Goal: Find specific fact: Find specific fact

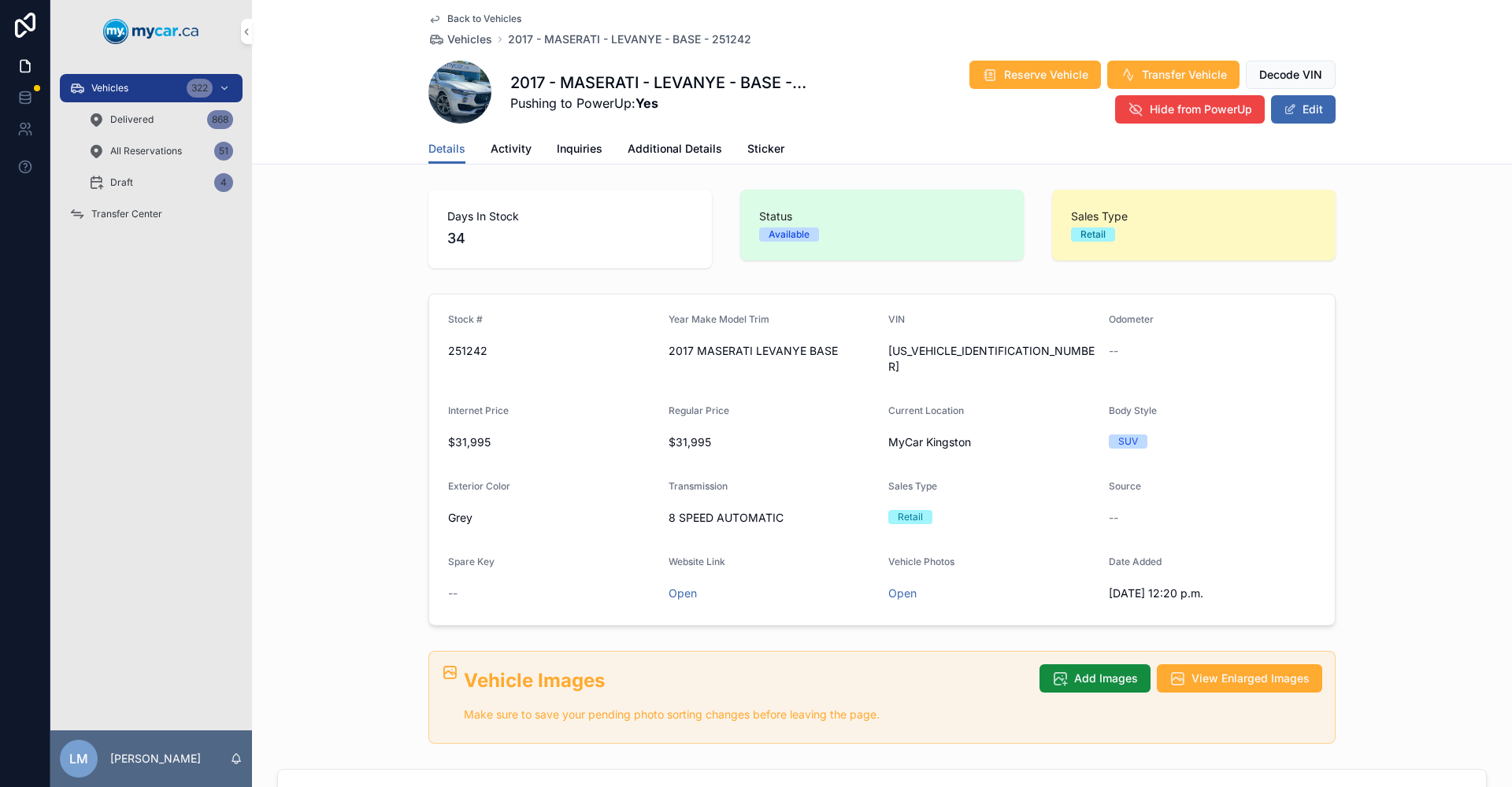
click at [482, 15] on span "Back to Vehicles" at bounding box center [483, 19] width 74 height 13
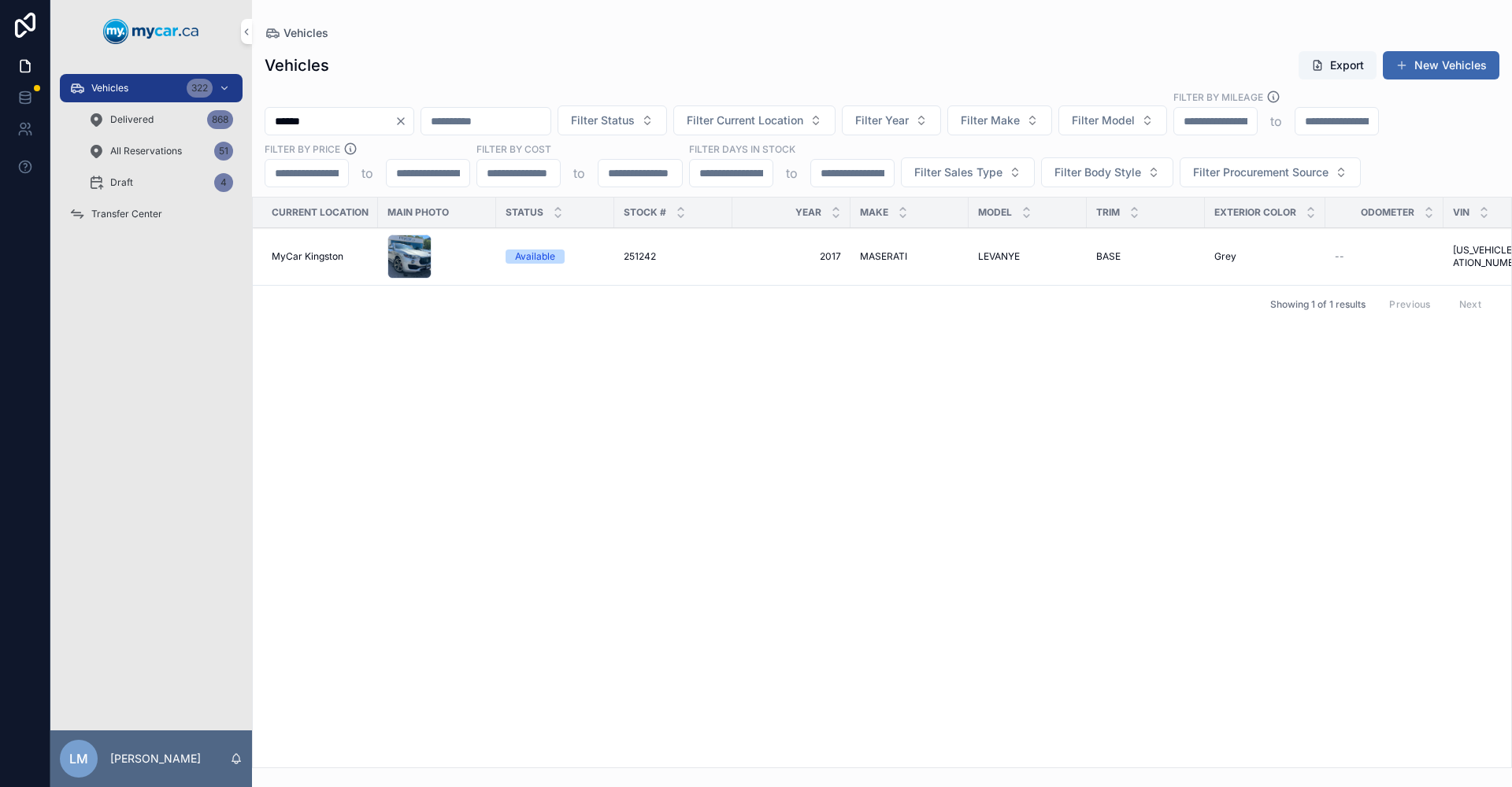
click at [407, 122] on icon "Clear" at bounding box center [401, 121] width 13 height 13
click at [350, 122] on input "scrollable content" at bounding box center [330, 121] width 129 height 22
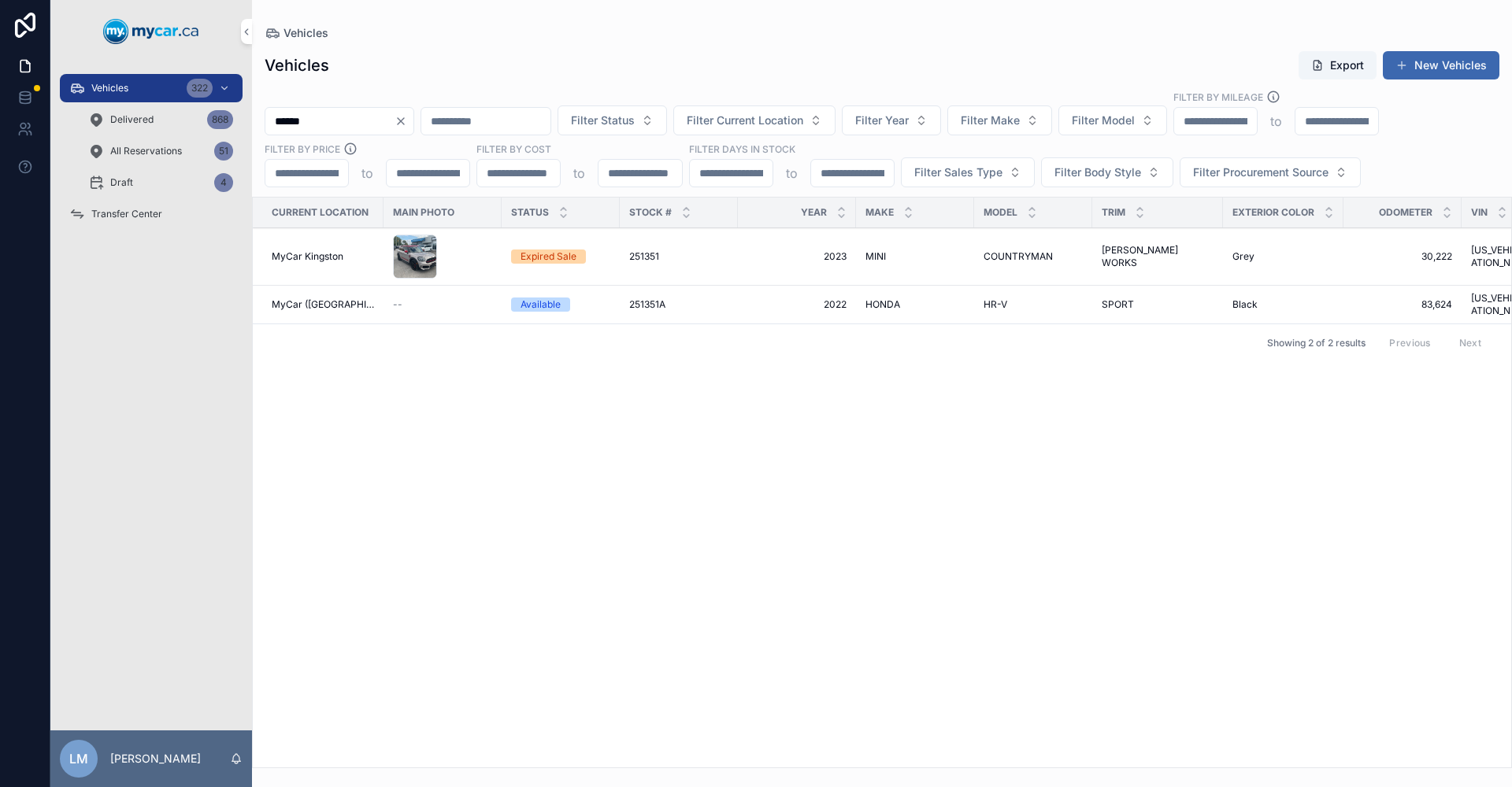
type input "******"
click at [633, 253] on span "251351" at bounding box center [644, 257] width 30 height 13
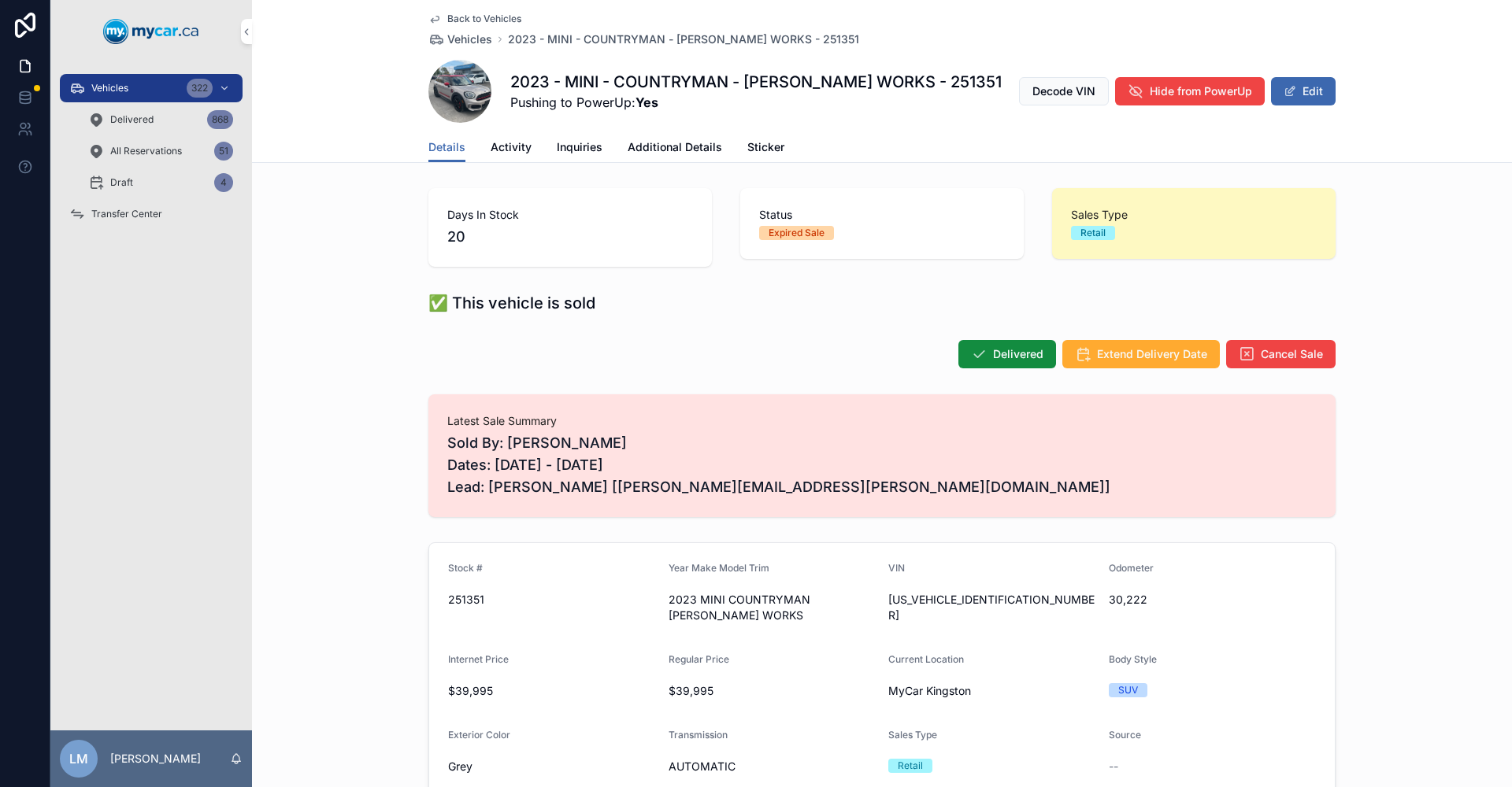
click at [985, 604] on span "[US_VEHICLE_IDENTIFICATION_NUMBER]" at bounding box center [992, 608] width 208 height 32
copy span "[US_VEHICLE_IDENTIFICATION_NUMBER]"
click at [501, 17] on span "Back to Vehicles" at bounding box center [483, 19] width 74 height 13
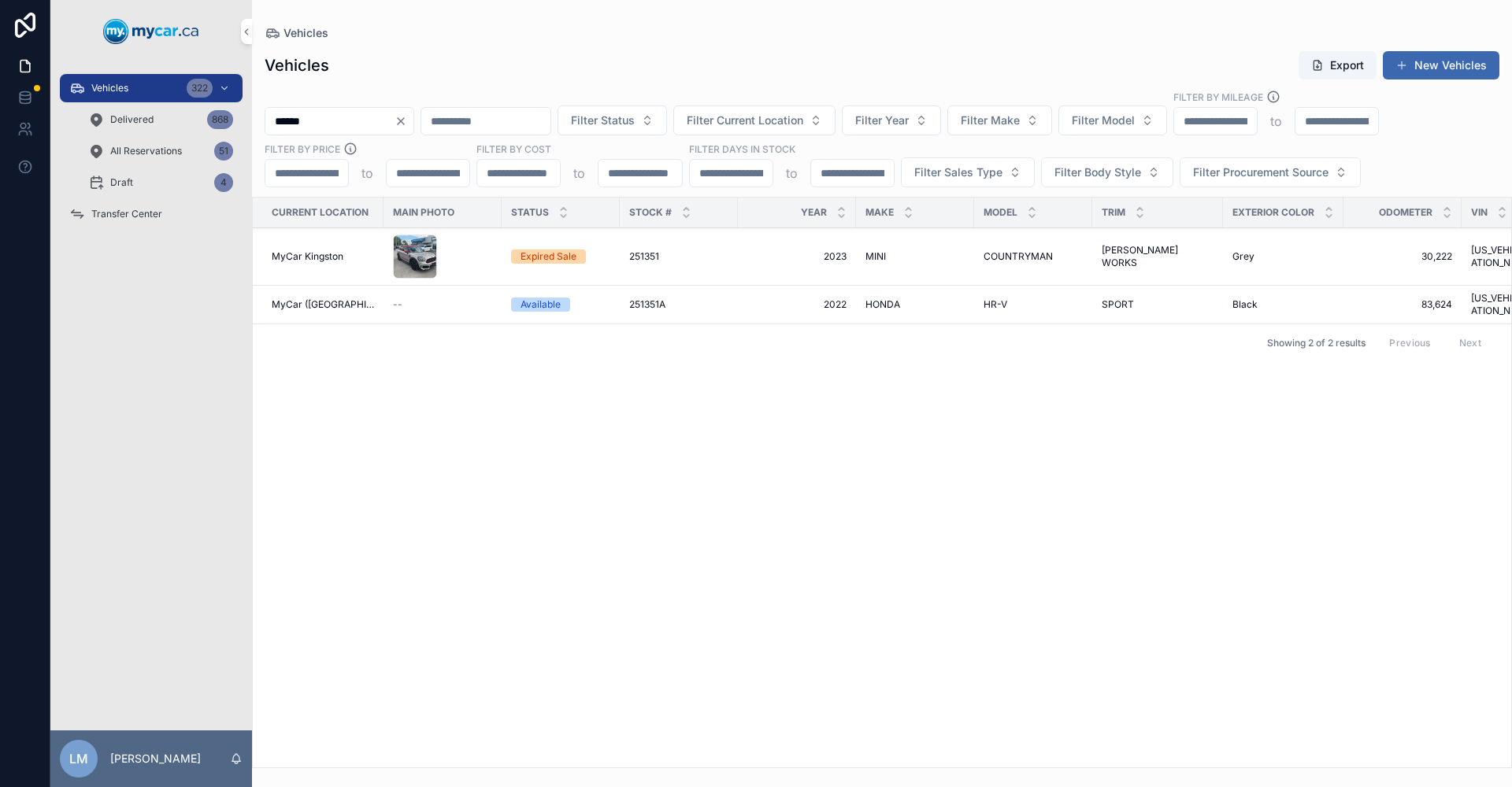
click at [407, 121] on icon "Clear" at bounding box center [401, 121] width 13 height 13
click at [532, 116] on input "scrollable content" at bounding box center [467, 121] width 129 height 22
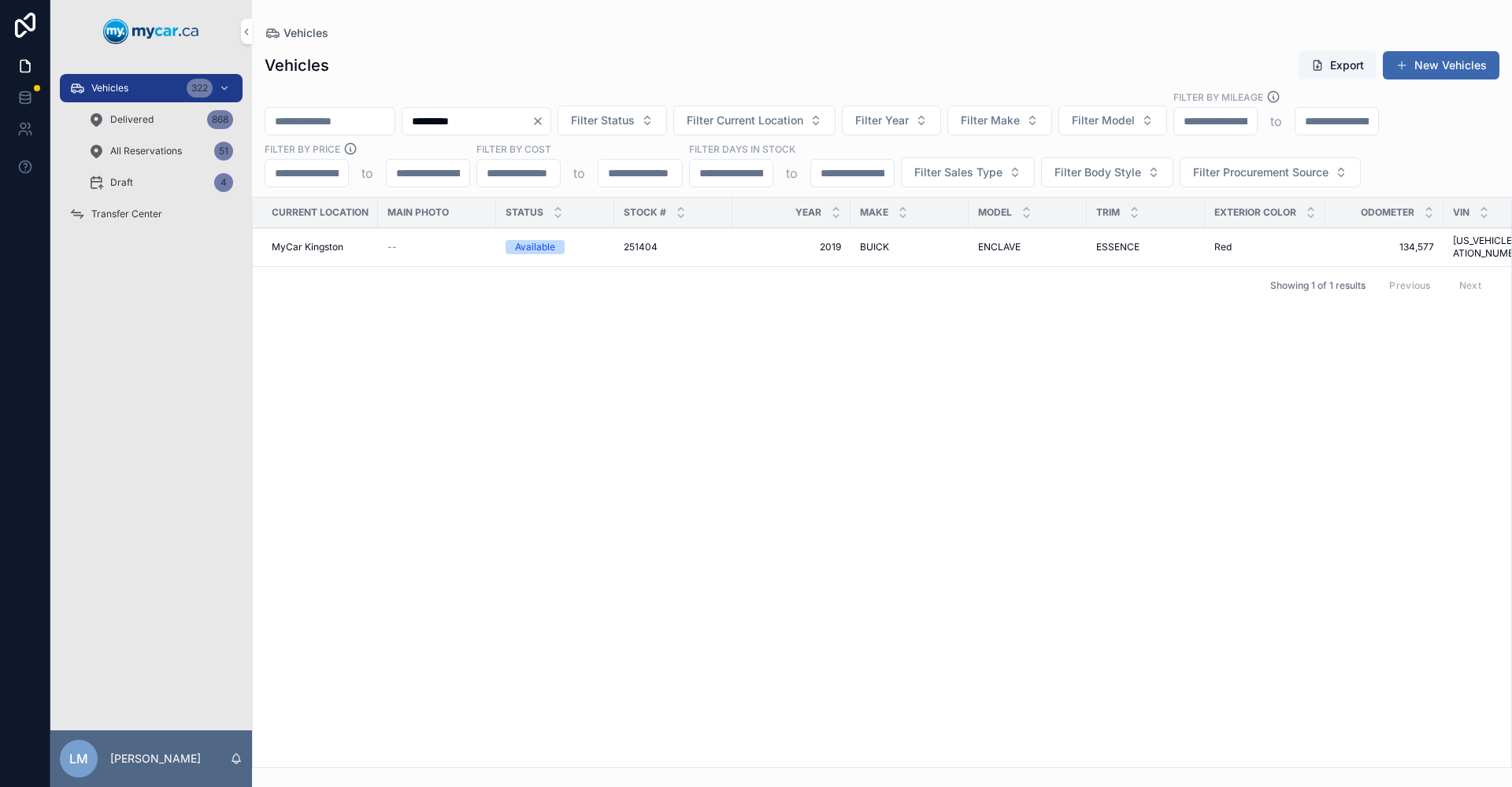
type input "*********"
click at [645, 242] on span "251404" at bounding box center [640, 247] width 34 height 13
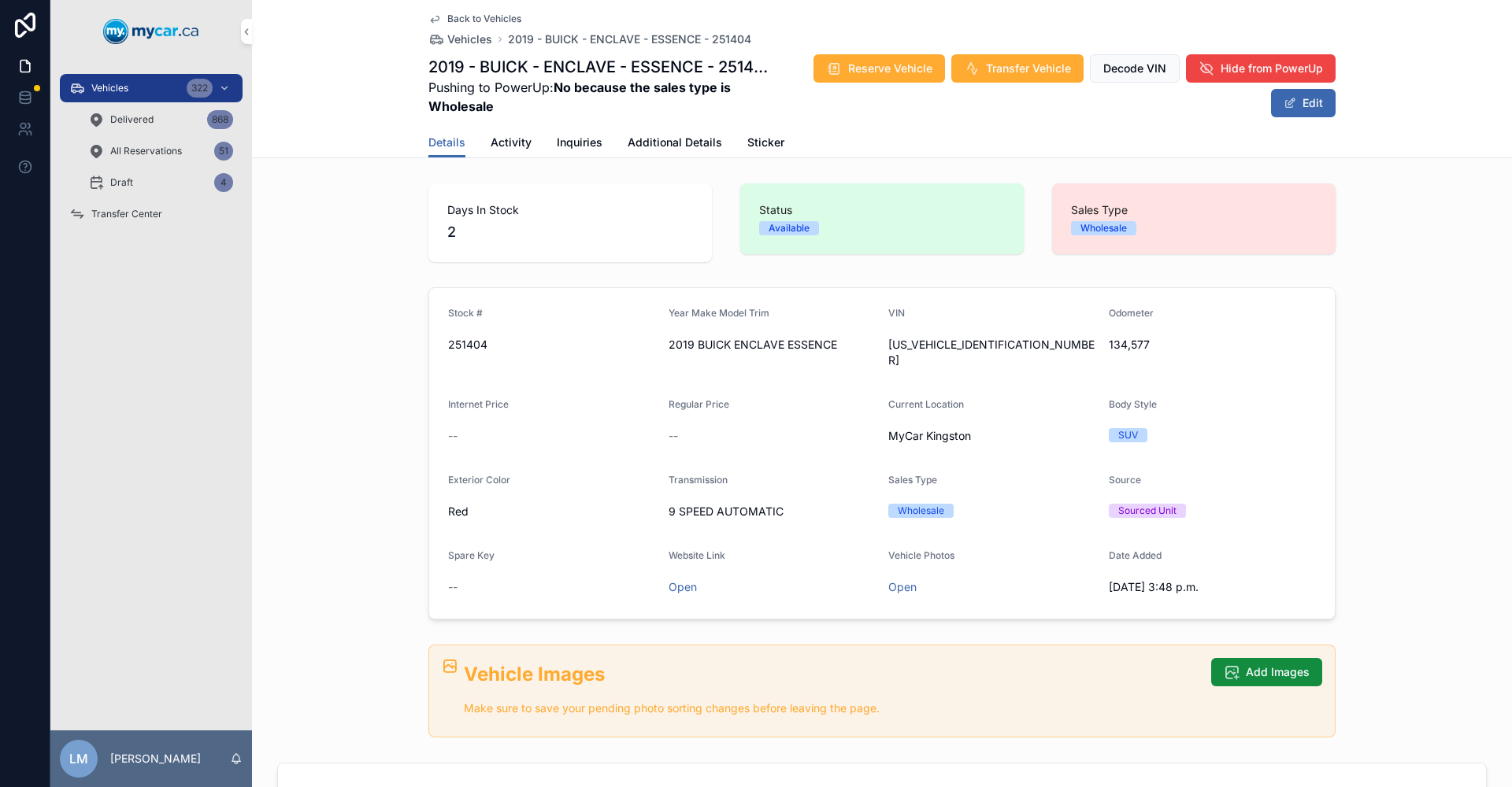
click at [960, 344] on span "[US_VEHICLE_IDENTIFICATION_NUMBER]" at bounding box center [992, 352] width 208 height 32
copy span "[US_VEHICLE_IDENTIFICATION_NUMBER]"
